Goal: Obtain resource: Obtain resource

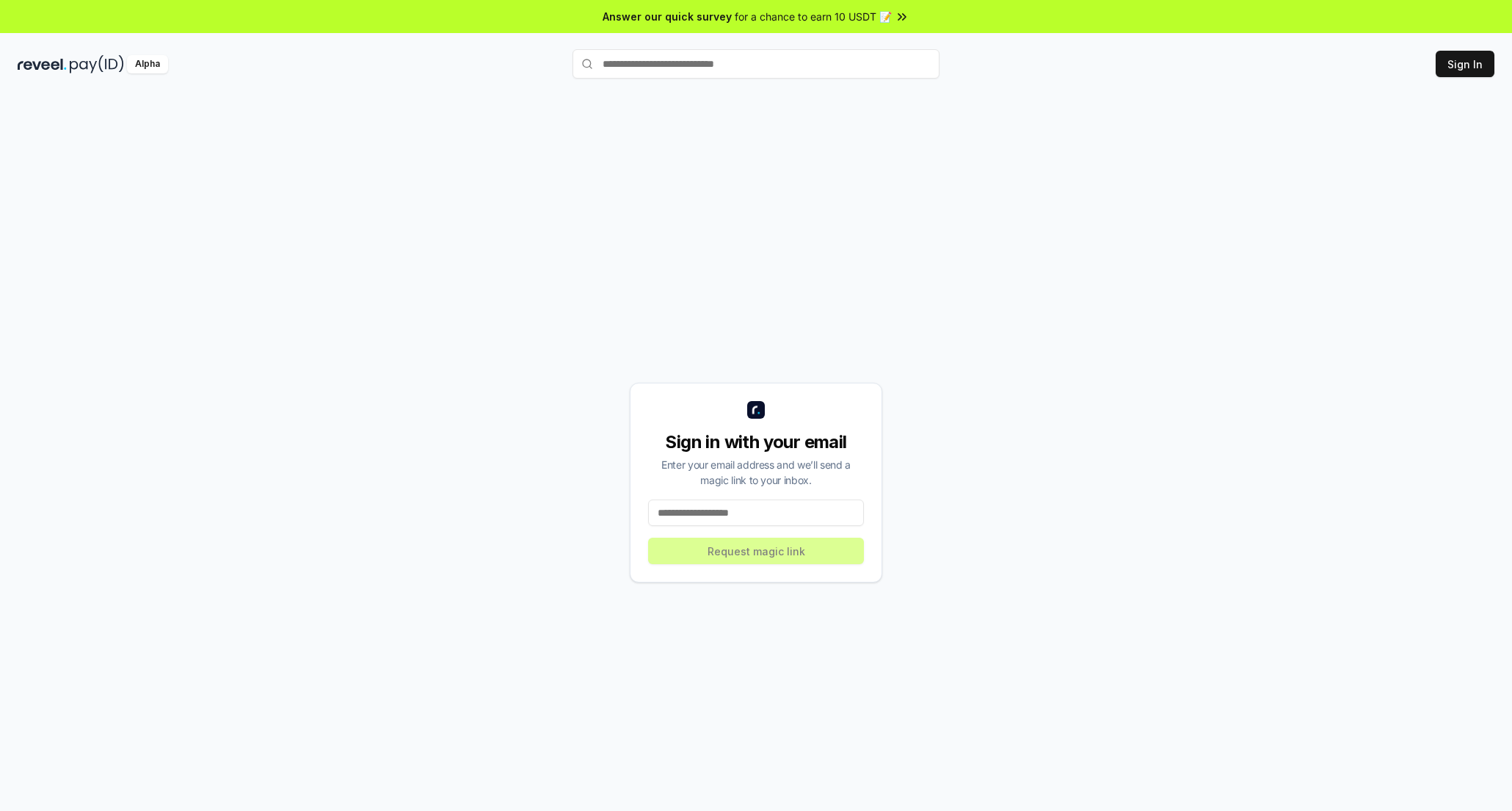
click at [714, 519] on input at bounding box center [756, 512] width 216 height 26
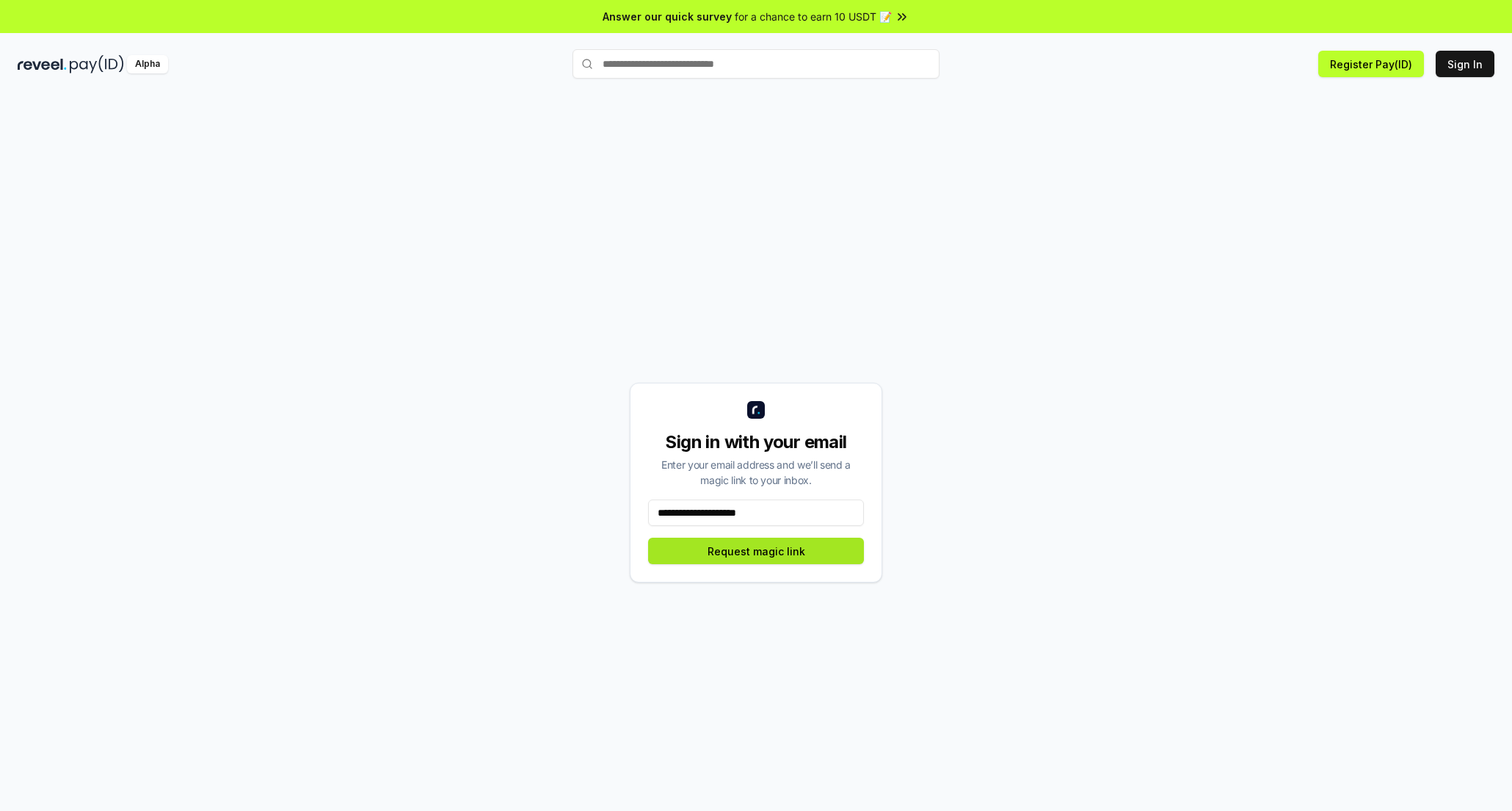
type input "**********"
click at [760, 559] on button "Request magic link" at bounding box center [756, 550] width 216 height 26
